Goal: Task Accomplishment & Management: Use online tool/utility

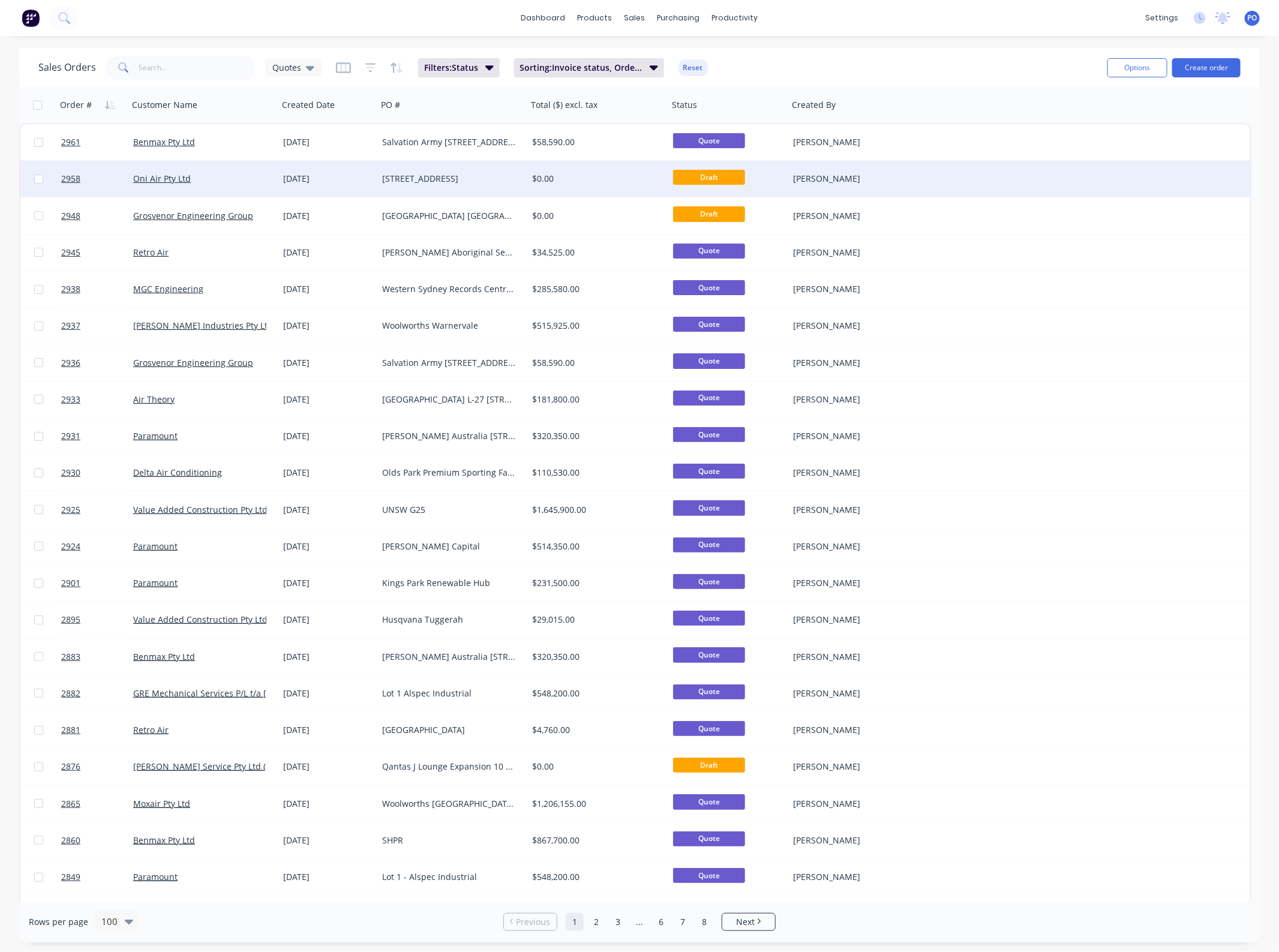
click at [442, 175] on div "[STREET_ADDRESS]" at bounding box center [449, 178] width 133 height 12
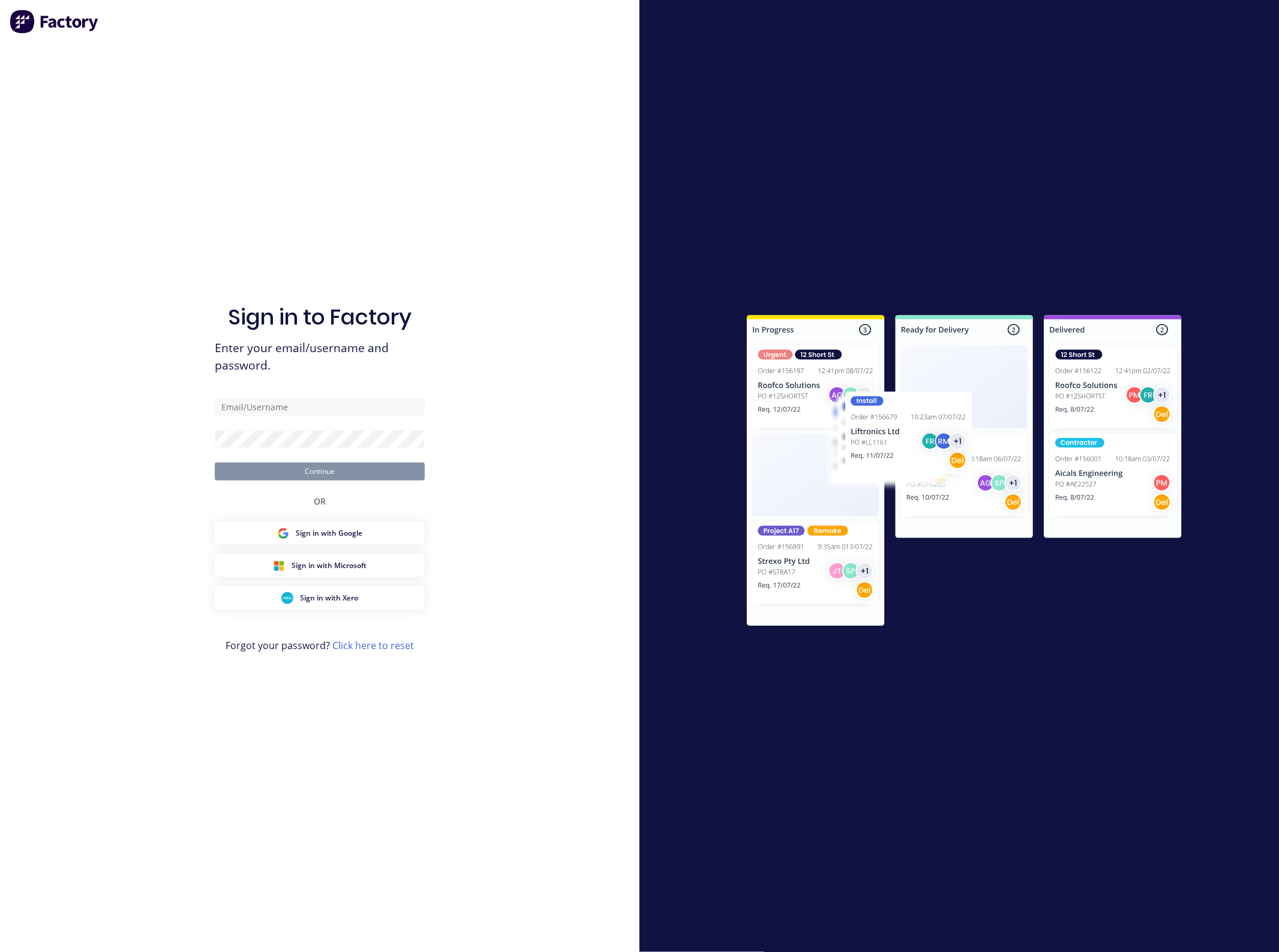
type input "[EMAIL_ADDRESS][DOMAIN_NAME]"
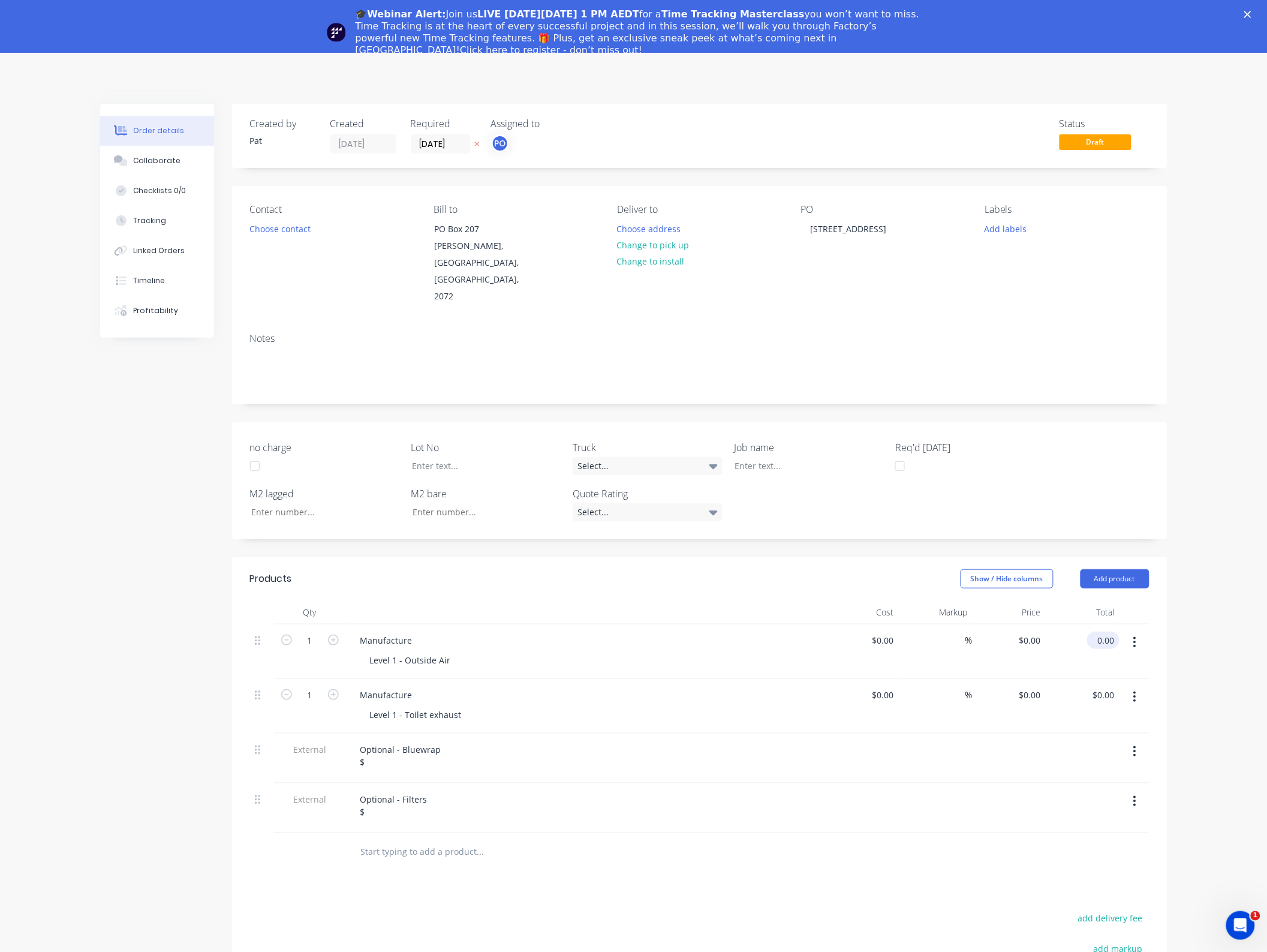
click at [1113, 632] on input "0.00" at bounding box center [1106, 640] width 27 height 18
type input "8300"
type input "$8,300.00"
click at [1113, 679] on div "1 Manufacture Level 1 - Toilet exhaust $0.00 $0.00 % $0.00 $0.00 $0.00 $0.00" at bounding box center [700, 706] width 900 height 54
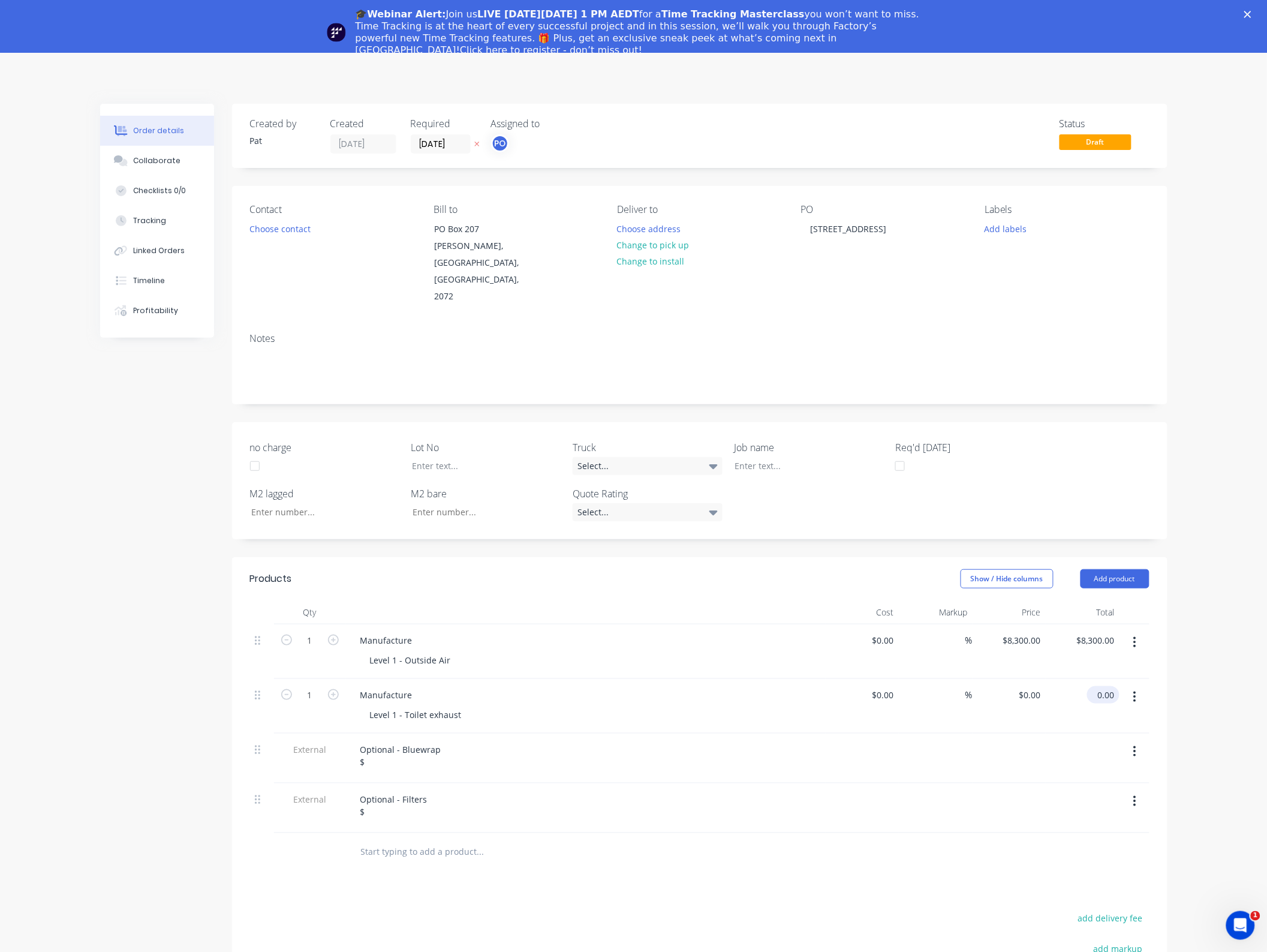
click at [1108, 686] on input "0.00" at bounding box center [1106, 695] width 27 height 18
type input "4500"
type input "$4,500.00"
click at [398, 773] on div at bounding box center [586, 774] width 470 height 2
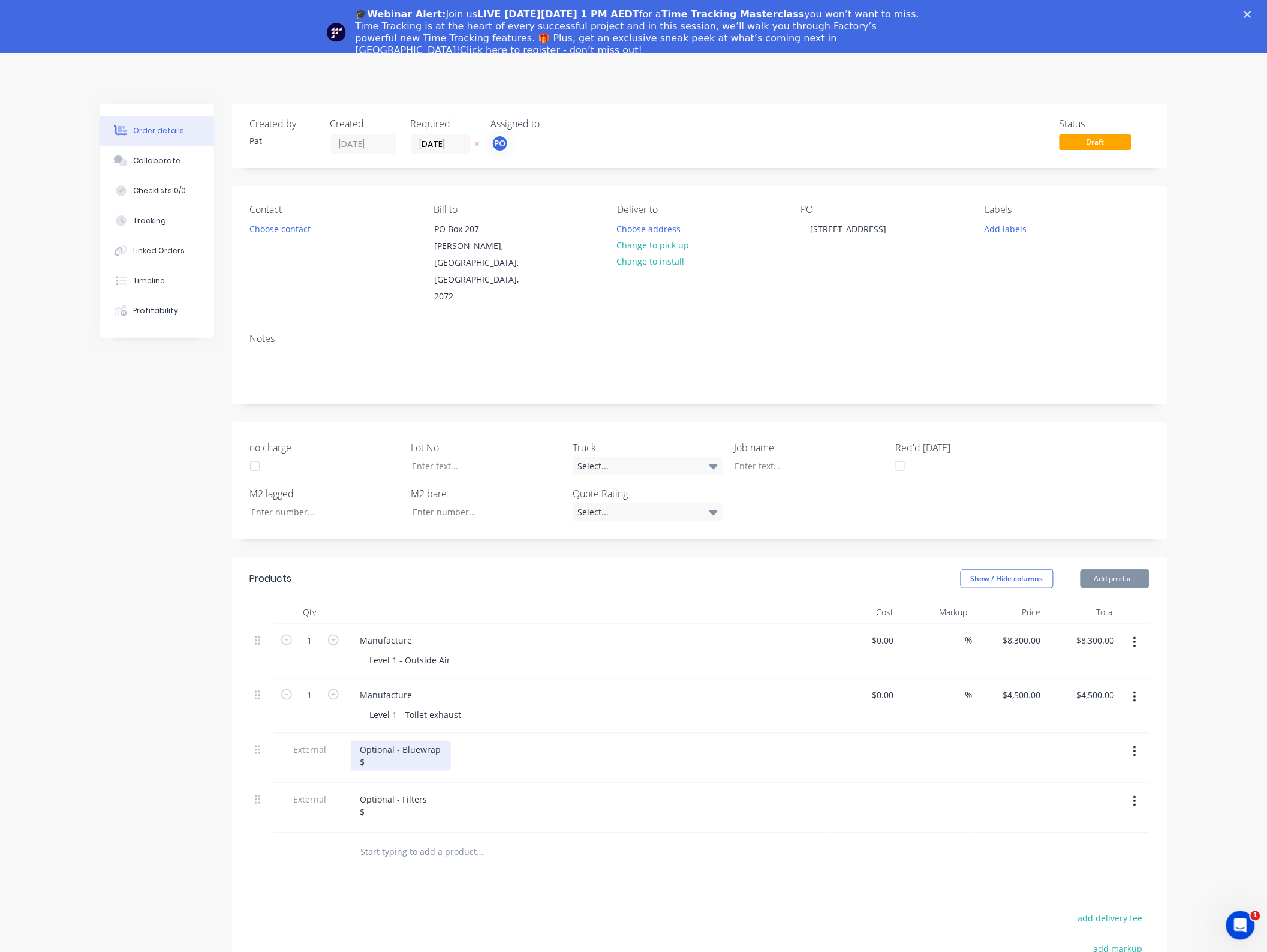
click at [396, 740] on div "Optional - Bluewrap $" at bounding box center [401, 755] width 100 height 30
click at [420, 791] on div "Optional - Filters $" at bounding box center [394, 805] width 86 height 30
click at [491, 833] on div at bounding box center [562, 852] width 431 height 39
click at [1251, 12] on icon "Close" at bounding box center [1248, 14] width 7 height 7
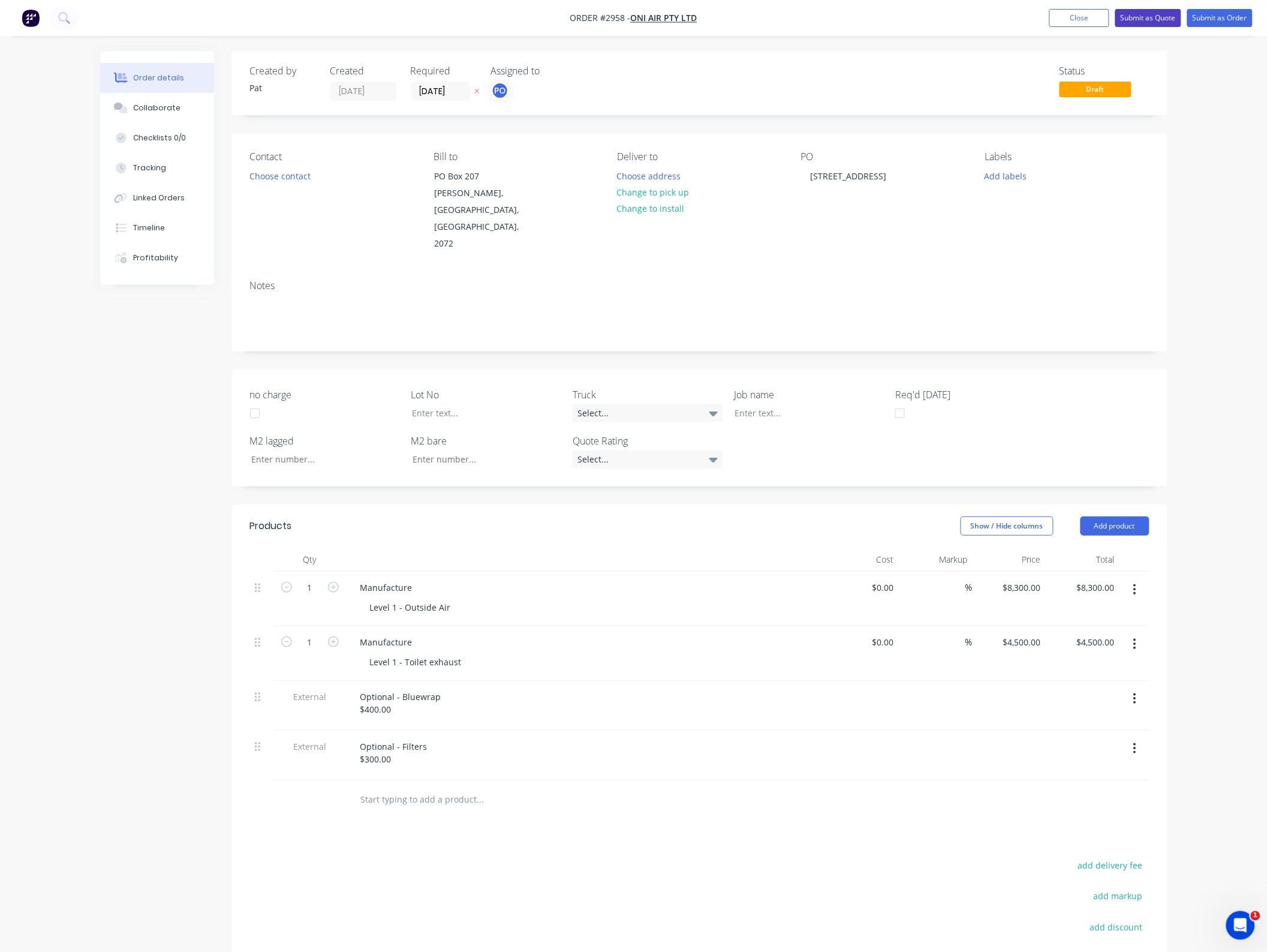
click at [1132, 22] on button "Submit as Quote" at bounding box center [1149, 18] width 66 height 18
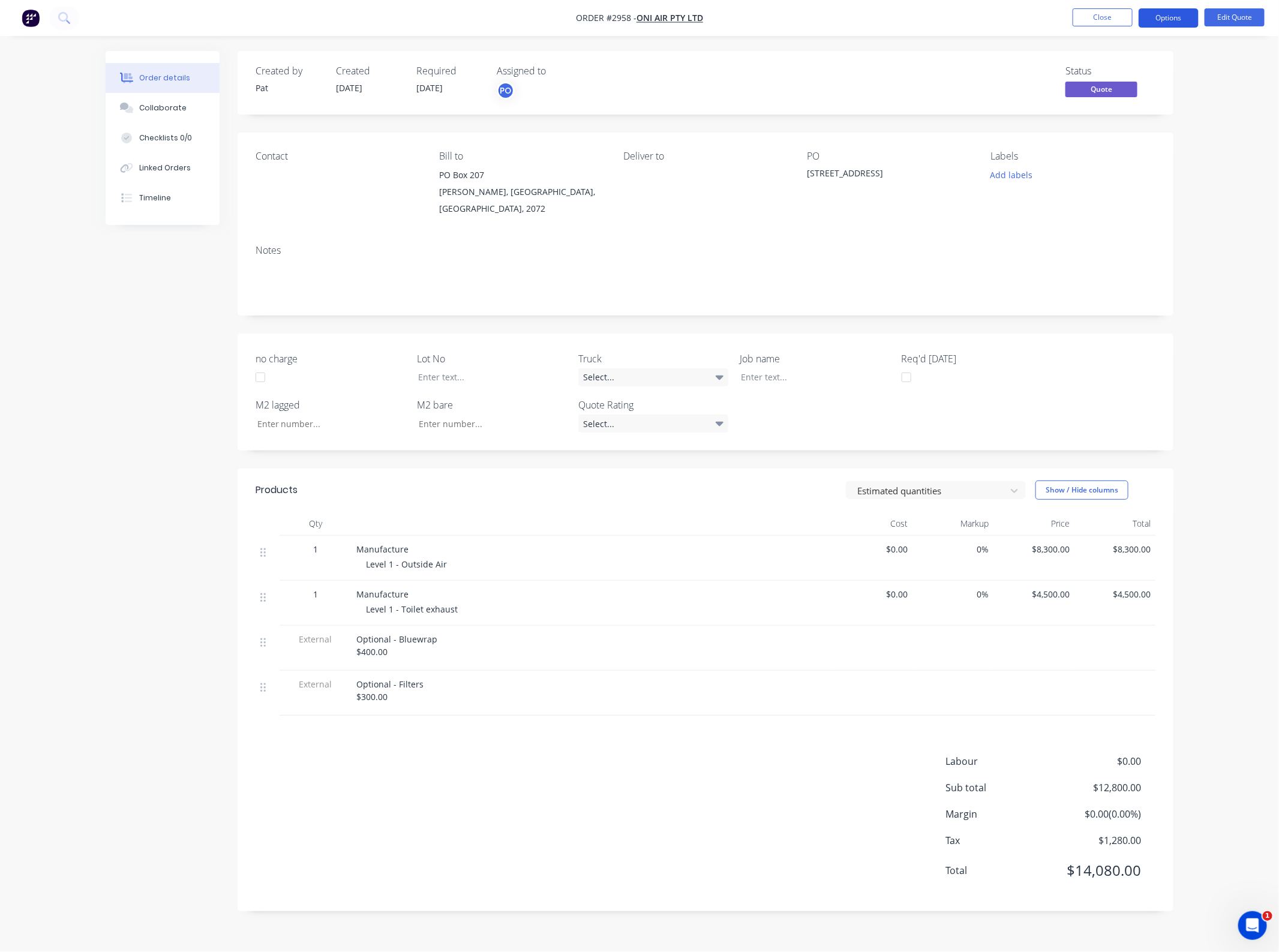
click at [1157, 16] on button "Options" at bounding box center [1168, 18] width 60 height 19
click at [1141, 65] on div "Quote" at bounding box center [1133, 73] width 110 height 18
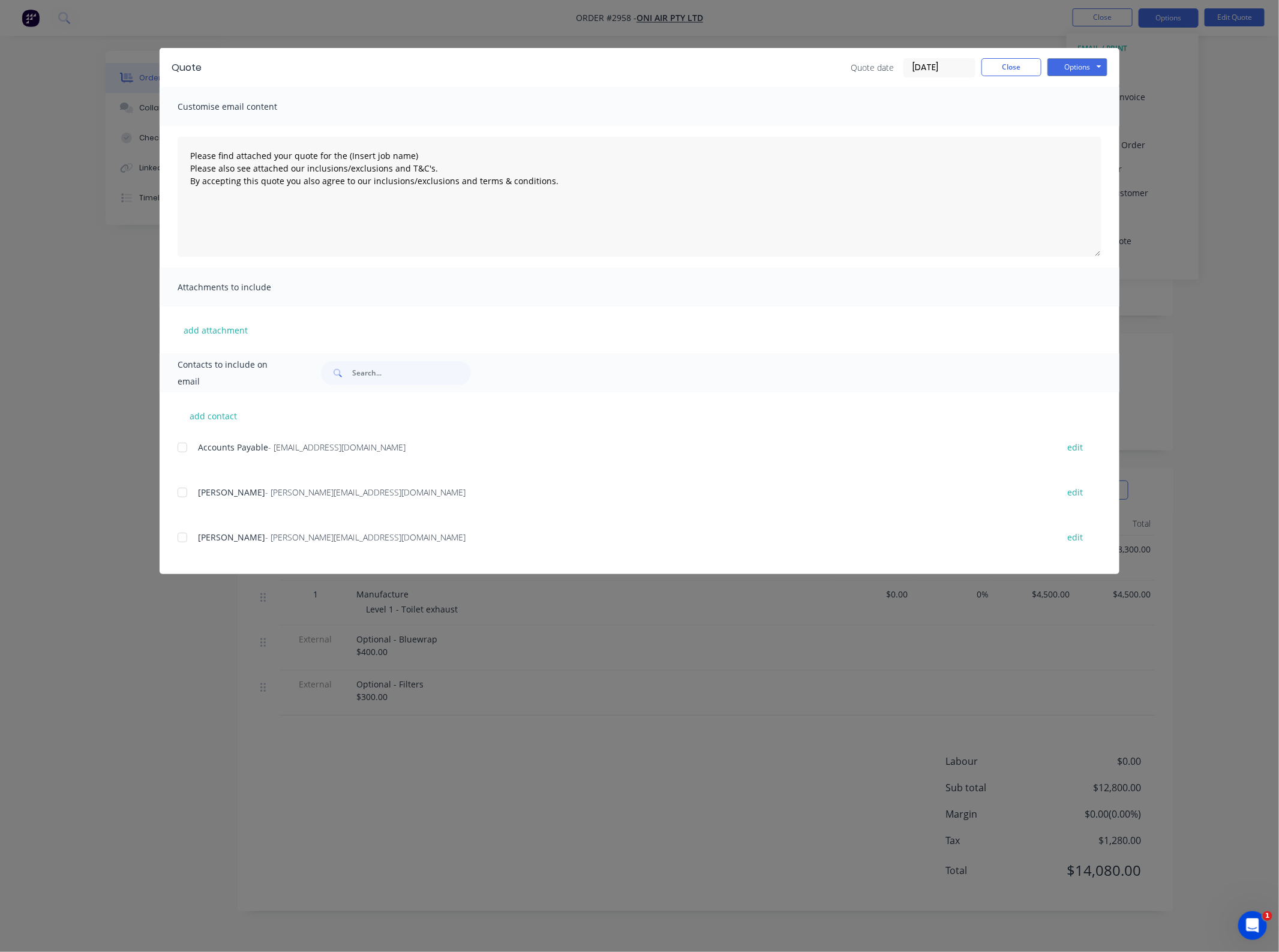
click at [180, 487] on div at bounding box center [183, 492] width 24 height 24
click at [199, 342] on div "add attachment" at bounding box center [639, 330] width 960 height 47
click at [204, 331] on button "add attachment" at bounding box center [216, 330] width 76 height 18
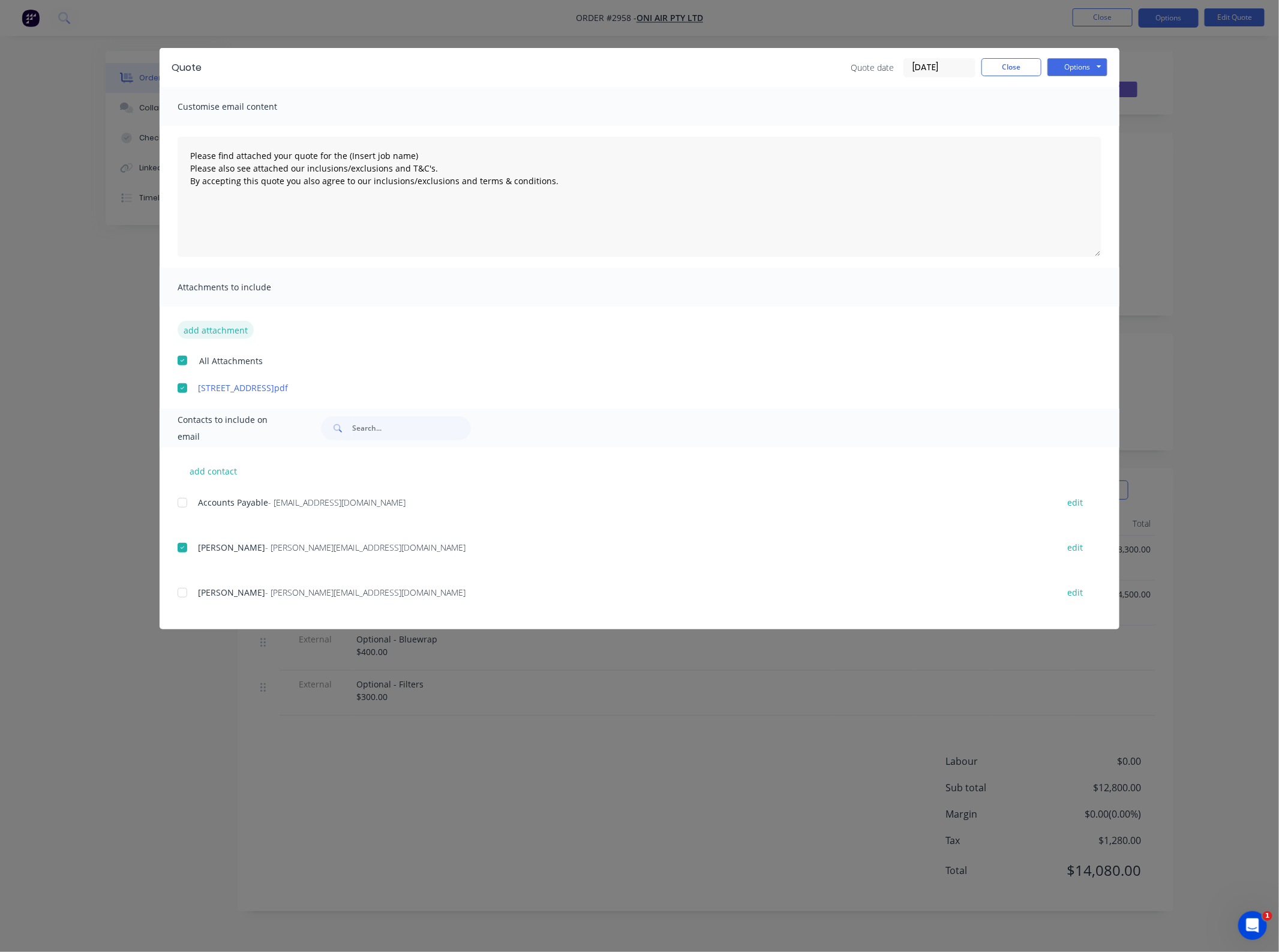
click at [212, 333] on button "add attachment" at bounding box center [216, 330] width 76 height 18
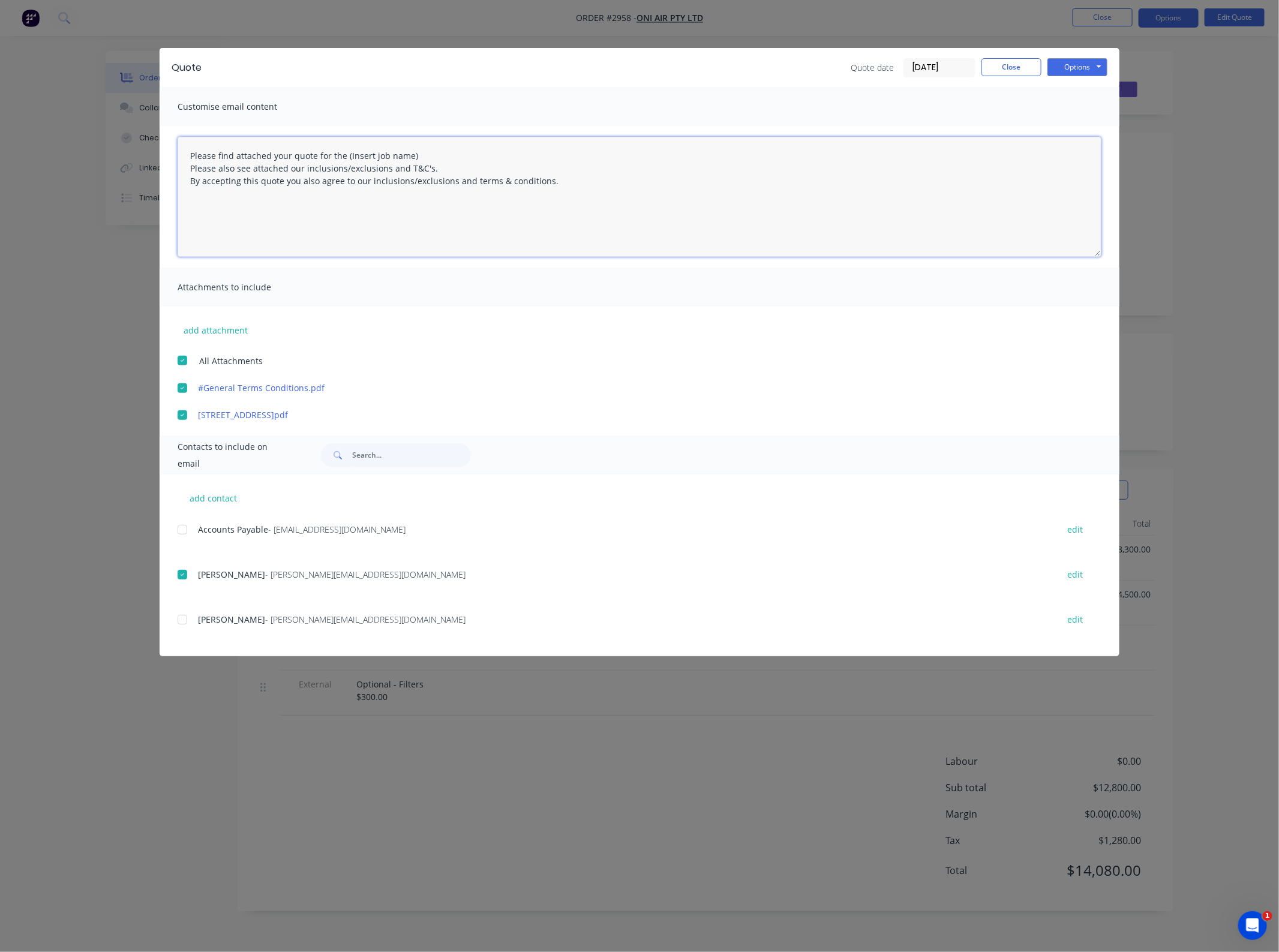
drag, startPoint x: 423, startPoint y: 151, endPoint x: 345, endPoint y: 147, distance: 78.1
click at [345, 147] on textarea "Please find attached your quote for the (Insert job name) Please also see attac…" at bounding box center [640, 197] width 924 height 120
type textarea "Please find attached your quote for the [STREET_ADDRESS] project. Please also s…"
click at [1095, 59] on button "Options" at bounding box center [1077, 68] width 60 height 18
click at [1079, 132] on button "Email" at bounding box center [1086, 128] width 77 height 20
